Goal: Feedback & Contribution: Leave review/rating

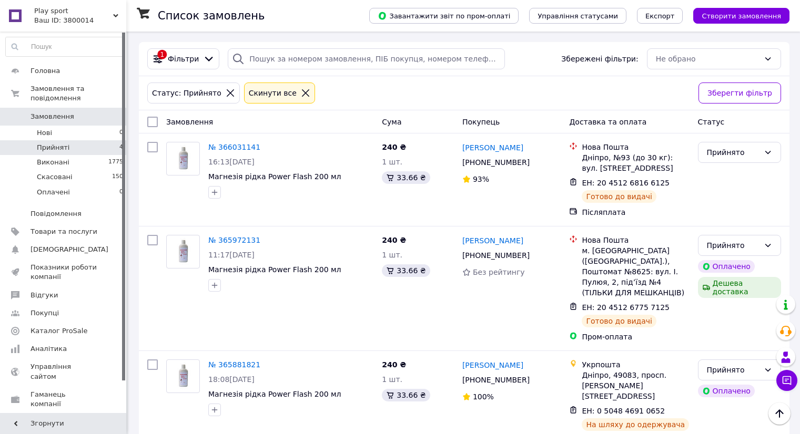
scroll to position [114, 0]
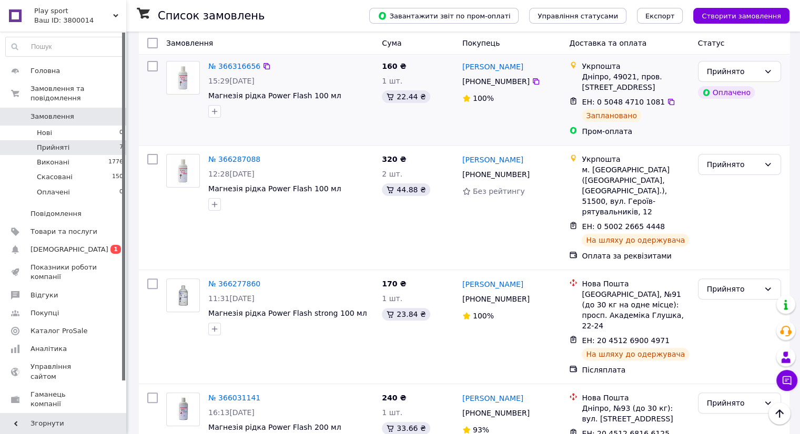
scroll to position [261, 0]
click at [81, 245] on span "[DEMOGRAPHIC_DATA]" at bounding box center [63, 249] width 67 height 9
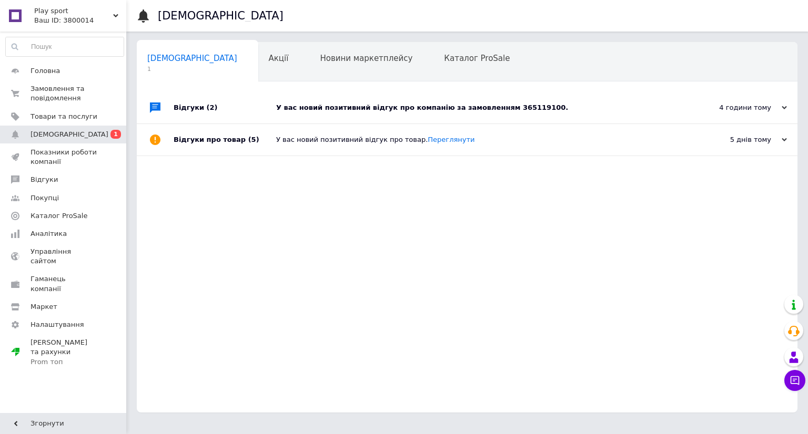
click at [423, 109] on div "У вас новий позитивний відгук про компанію за замовленням 365119100." at bounding box center [478, 107] width 405 height 9
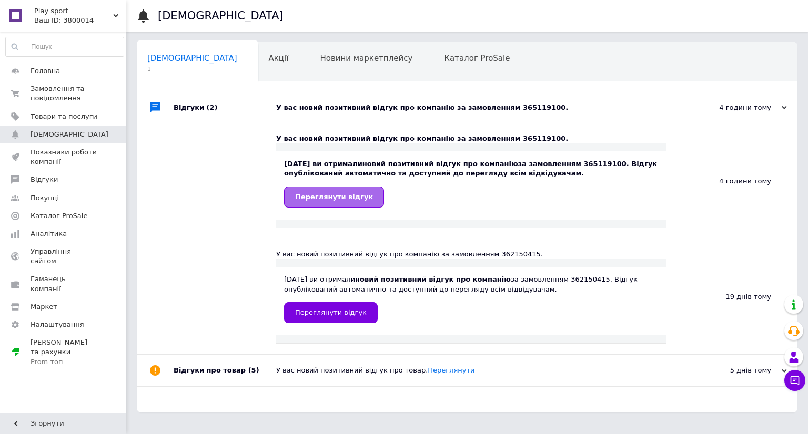
click at [332, 199] on span "Переглянути відгук" at bounding box center [334, 197] width 78 height 8
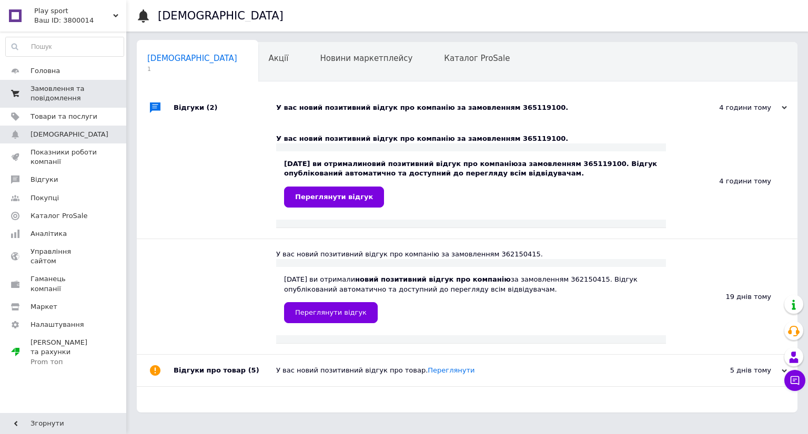
click at [59, 87] on span "Замовлення та повідомлення" at bounding box center [63, 93] width 67 height 19
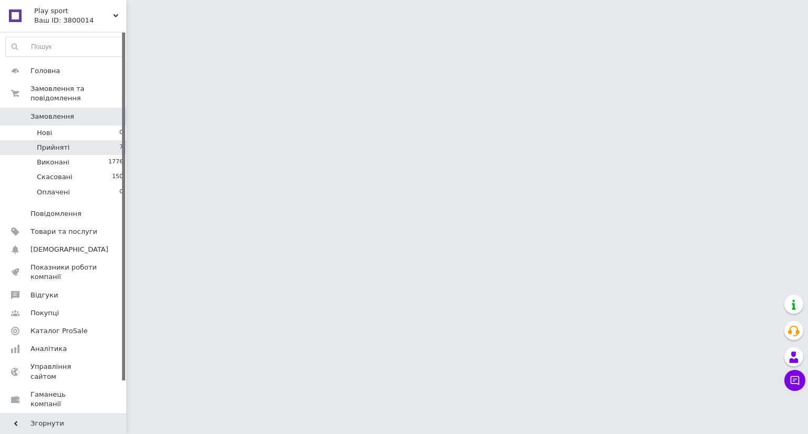
click at [63, 143] on span "Прийняті" at bounding box center [53, 147] width 33 height 9
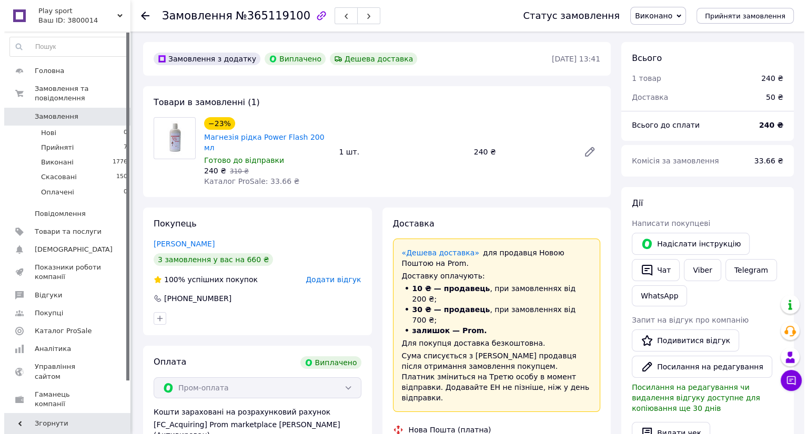
scroll to position [62, 0]
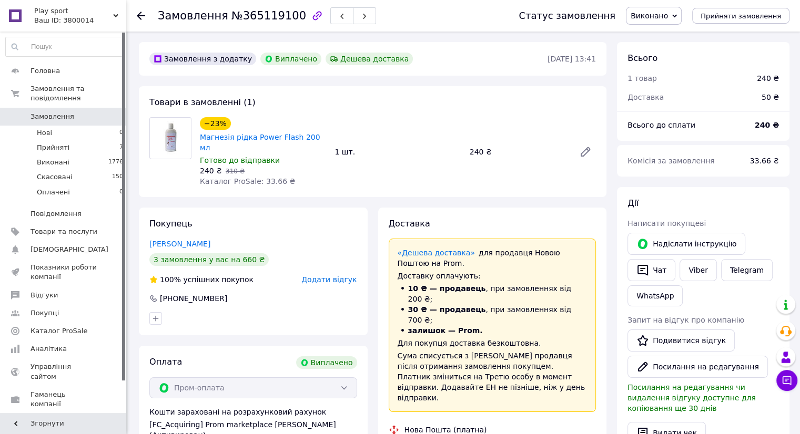
click at [339, 276] on span "Додати відгук" at bounding box center [328, 280] width 55 height 8
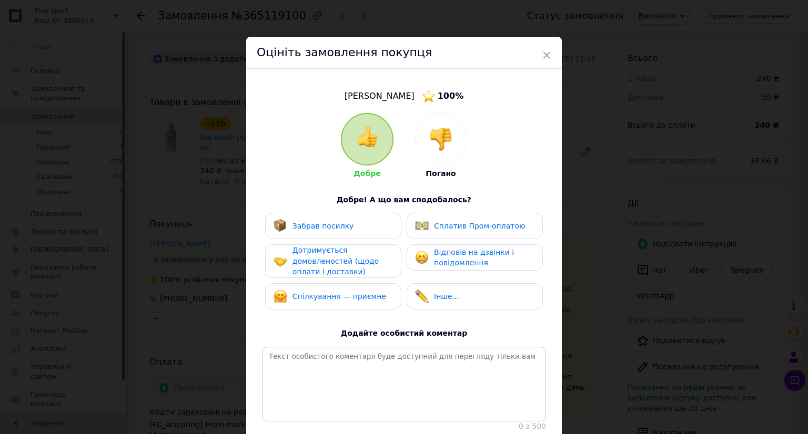
click at [361, 226] on div "Забрав посилку" at bounding box center [332, 226] width 119 height 14
click at [343, 255] on div "Дотримується домовленостей (щодо оплати і доставки)" at bounding box center [342, 261] width 100 height 33
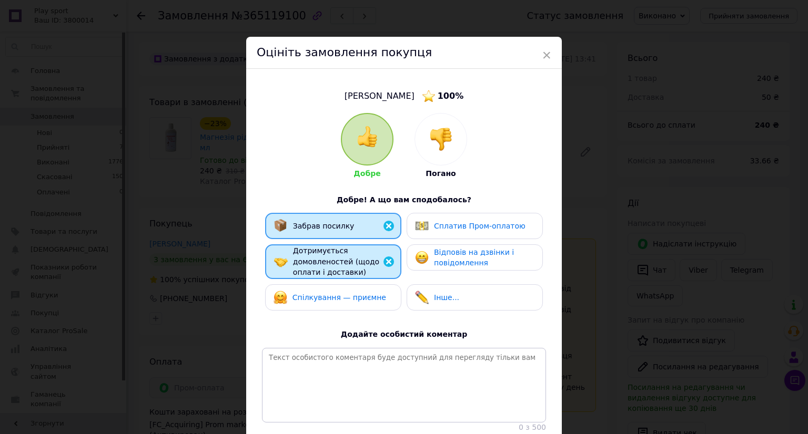
click at [338, 287] on div "Спілкування — приємне" at bounding box center [333, 297] width 136 height 26
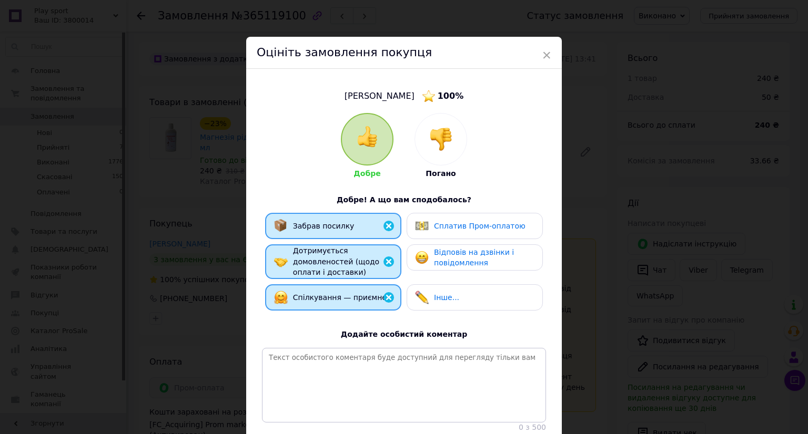
click at [435, 223] on span "Сплатив Пром-оплатою" at bounding box center [479, 226] width 91 height 8
click at [450, 254] on span "Відповів на дзвінки і повідомлення" at bounding box center [474, 257] width 80 height 19
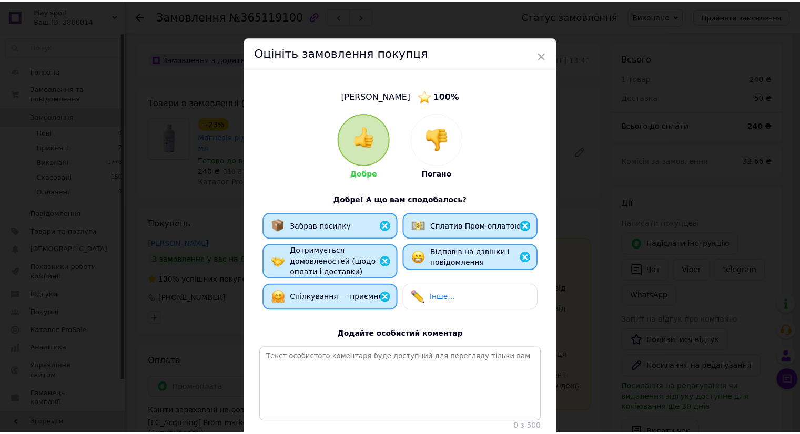
scroll to position [87, 0]
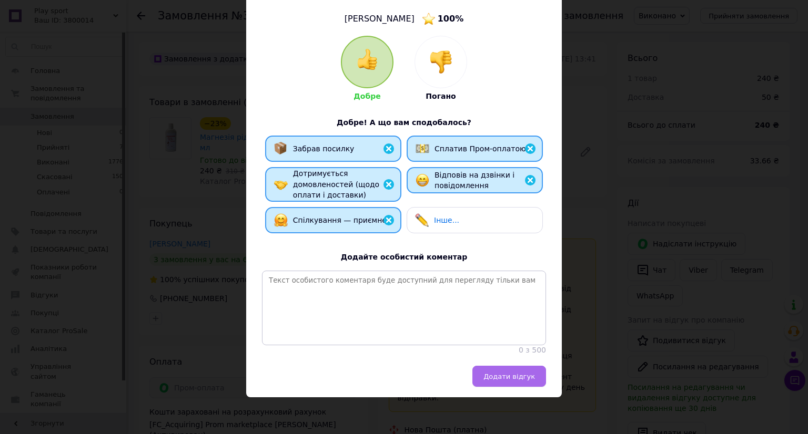
click at [504, 371] on button "Додати відгук" at bounding box center [509, 376] width 74 height 21
